Goal: Find specific page/section

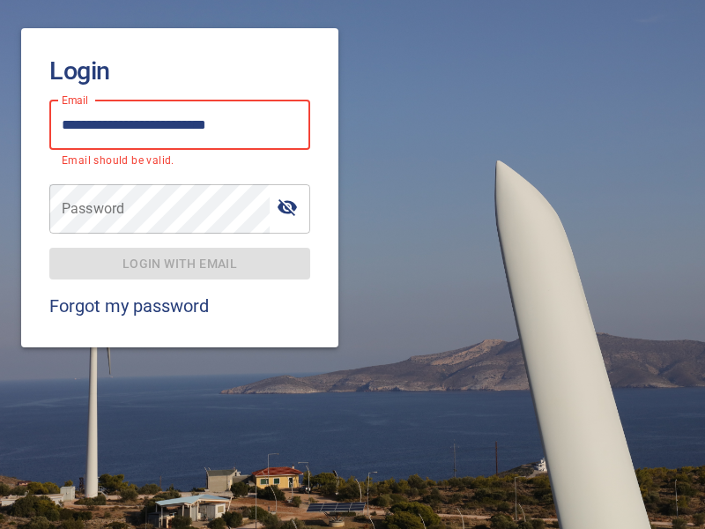
type input "**********"
click at [180, 253] on span "Login with email" at bounding box center [179, 264] width 233 height 22
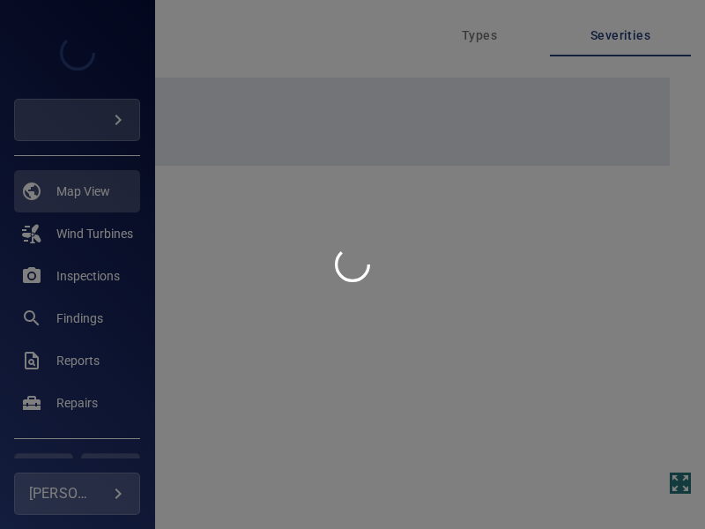
type input "****"
